Goal: Information Seeking & Learning: Learn about a topic

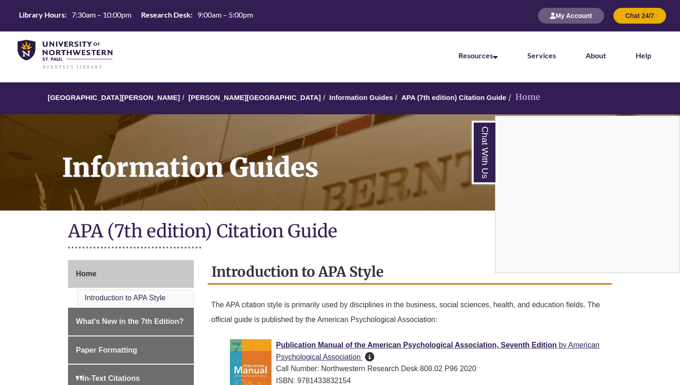
scroll to position [98, 0]
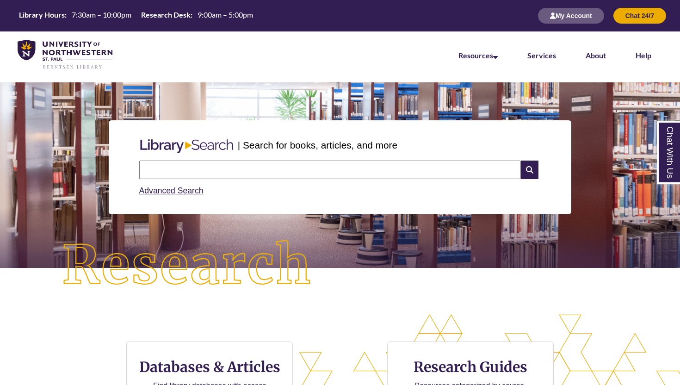
click at [308, 167] on input "text" at bounding box center [329, 169] width 381 height 18
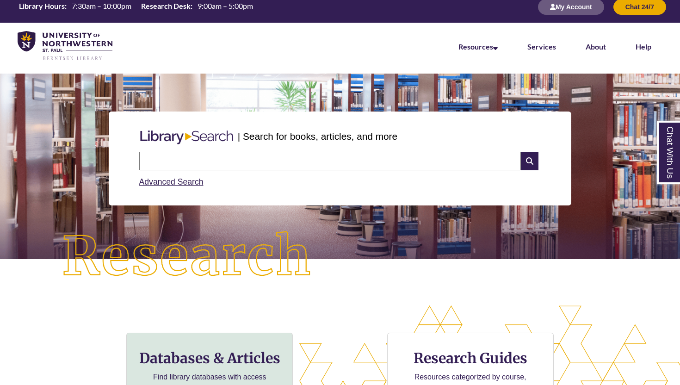
scroll to position [18, 0]
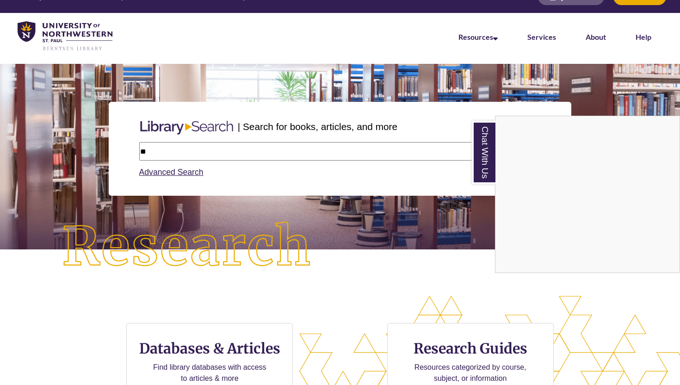
type input "*"
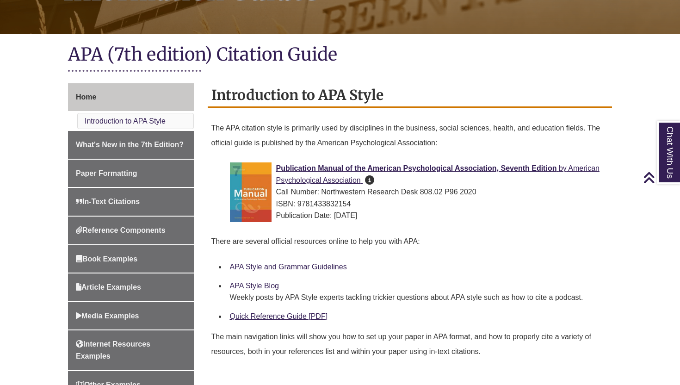
scroll to position [177, 0]
